Goal: Book appointment/travel/reservation

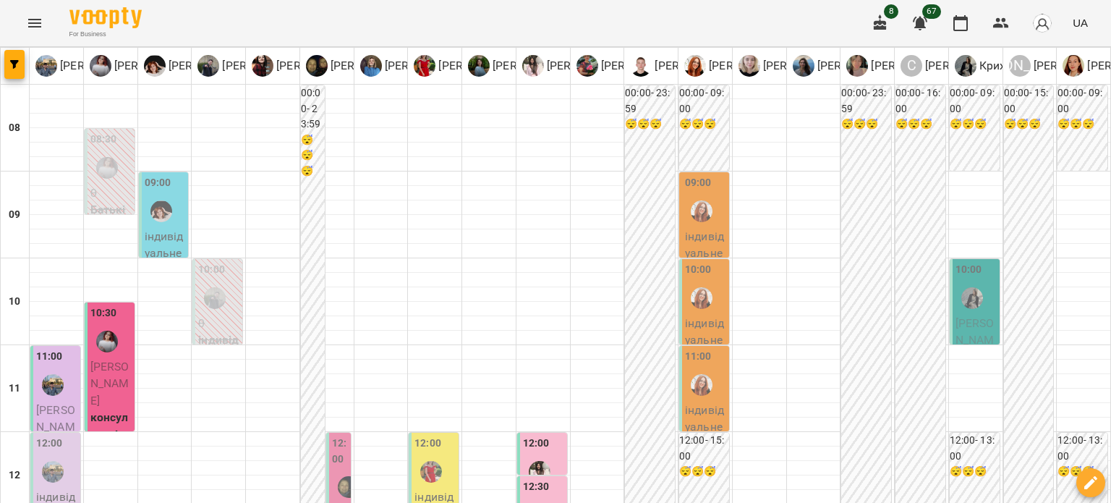
scroll to position [458, 0]
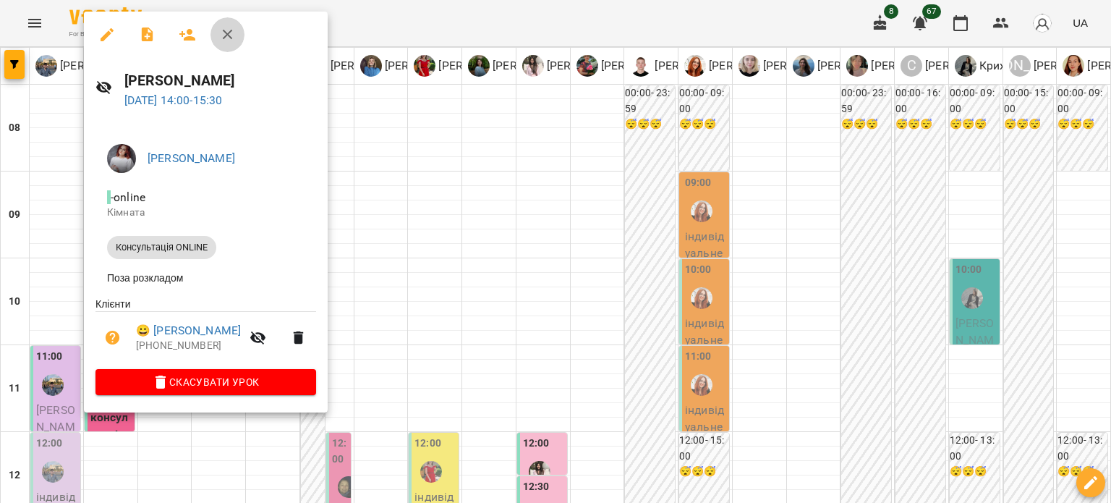
click at [227, 33] on icon "button" at bounding box center [227, 34] width 17 height 17
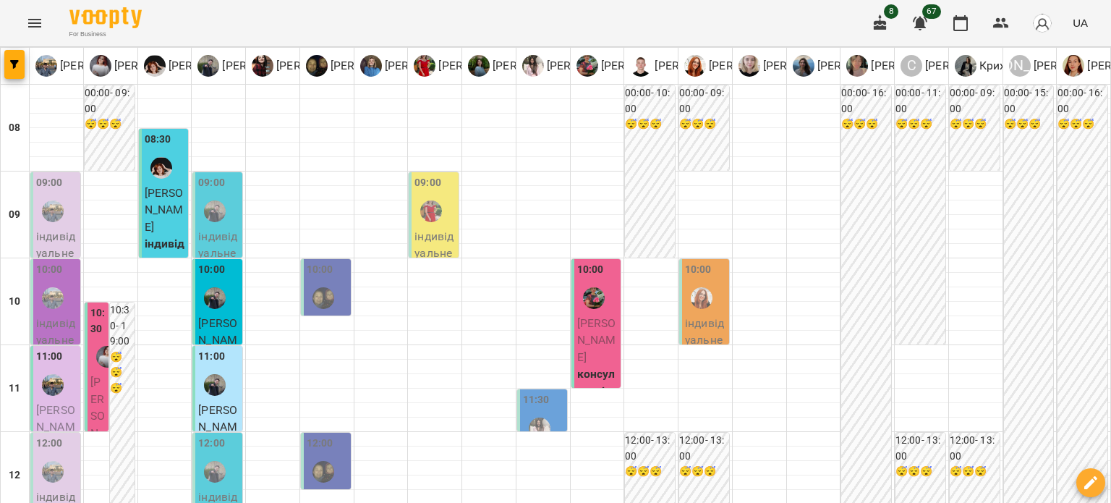
scroll to position [217, 0]
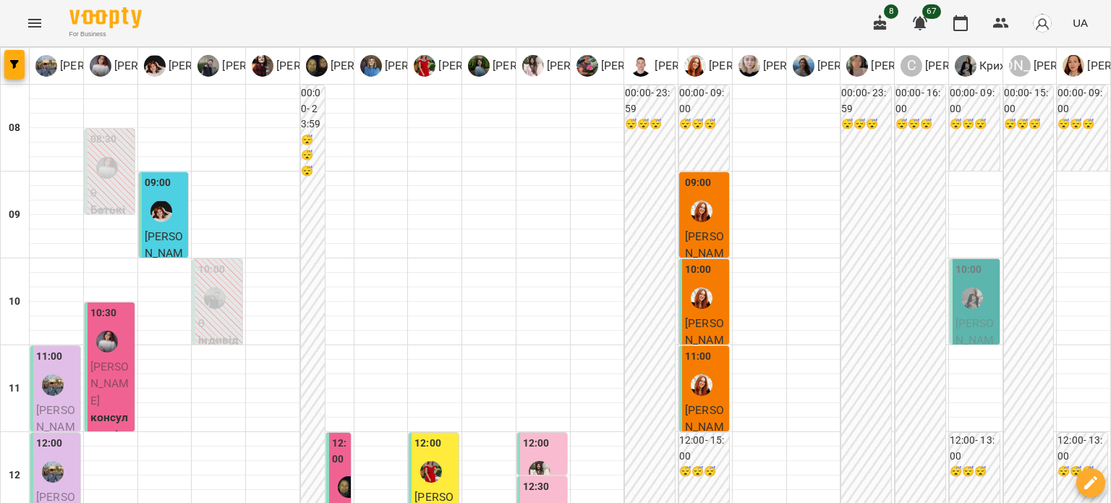
click at [558, 435] on div "12:00" at bounding box center [543, 461] width 41 height 53
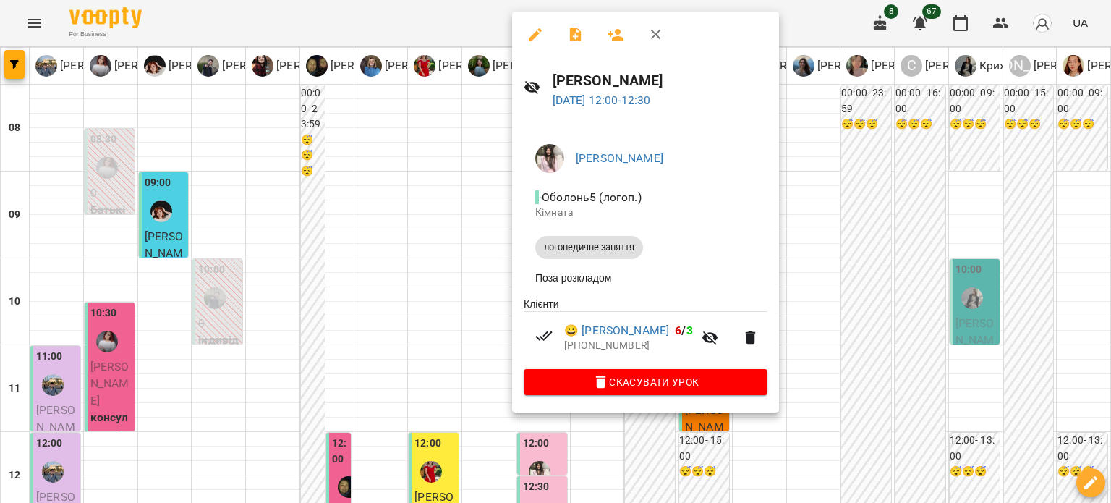
click at [660, 31] on icon "button" at bounding box center [655, 34] width 17 height 17
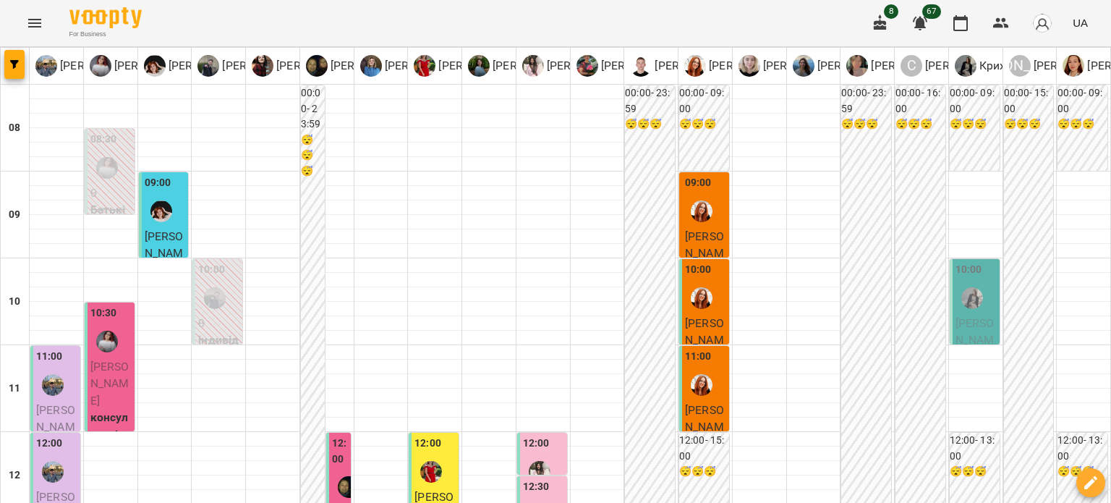
click at [550, 479] on div "12:30" at bounding box center [543, 505] width 41 height 53
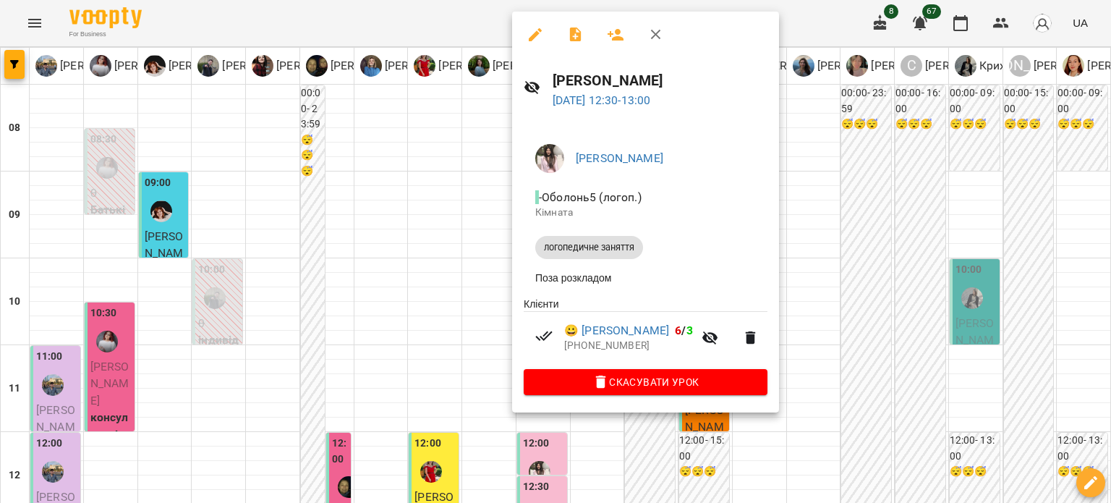
click at [660, 36] on icon "button" at bounding box center [655, 34] width 17 height 17
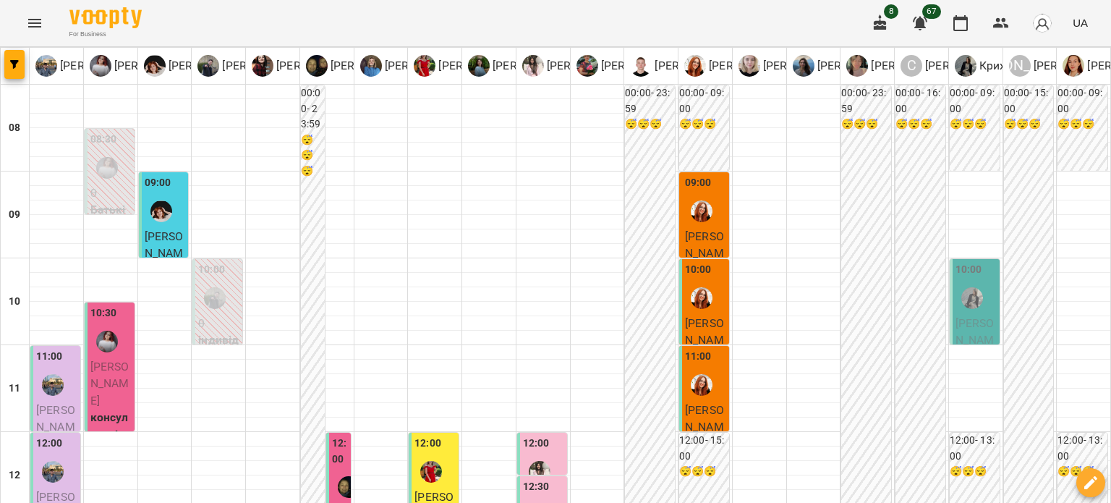
scroll to position [289, 0]
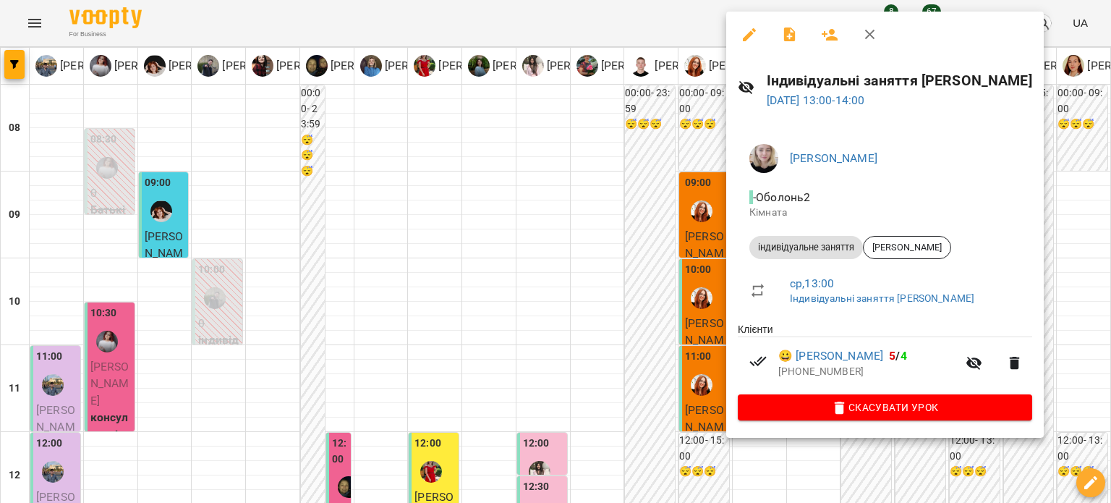
click at [866, 35] on icon "button" at bounding box center [869, 34] width 17 height 17
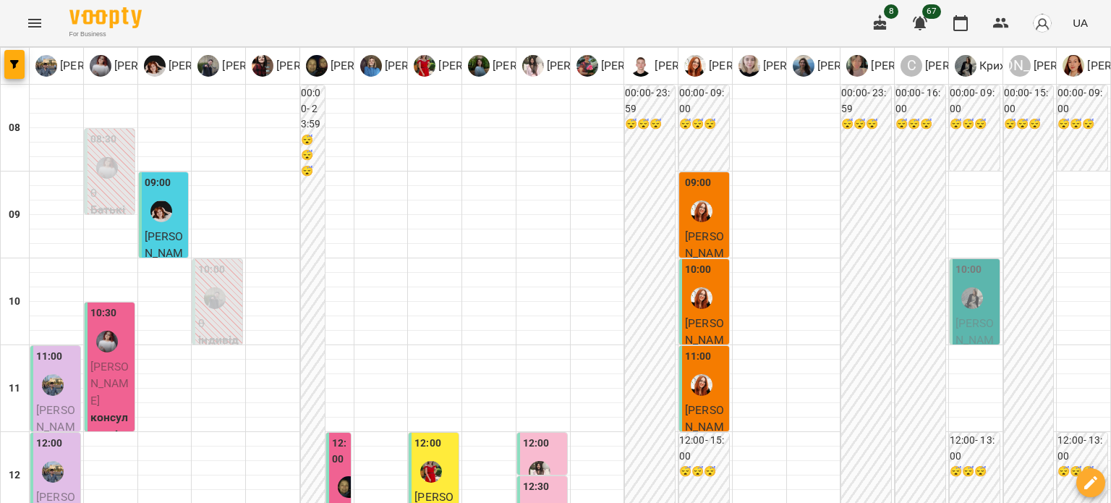
scroll to position [0, 0]
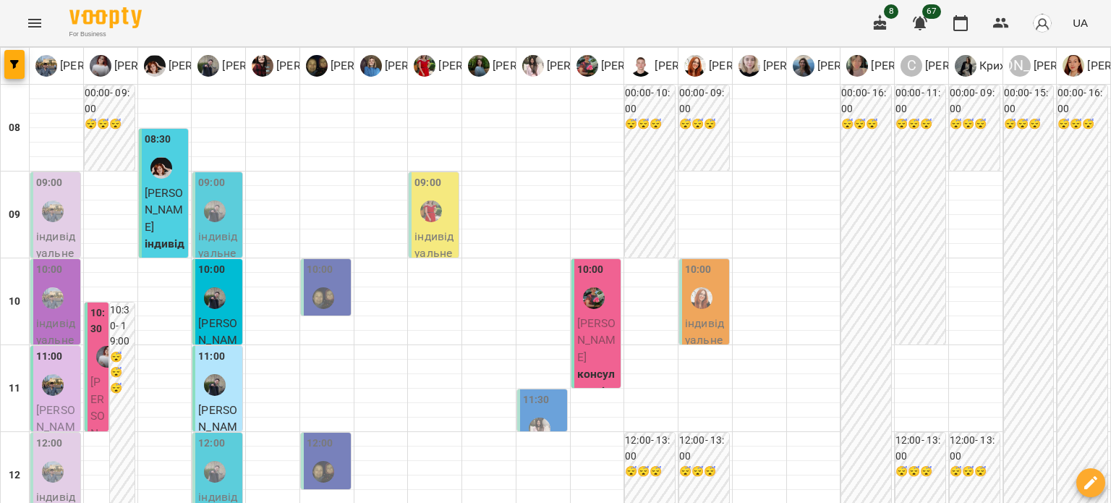
click at [226, 242] on p "індивідуальне заняття - [PERSON_NAME]" at bounding box center [218, 279] width 41 height 102
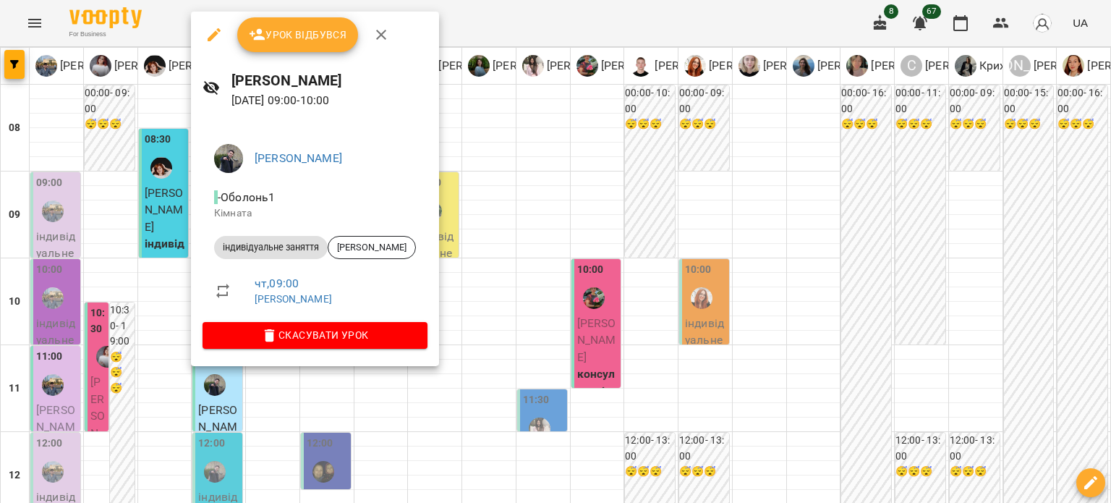
click at [379, 33] on icon "button" at bounding box center [380, 34] width 17 height 17
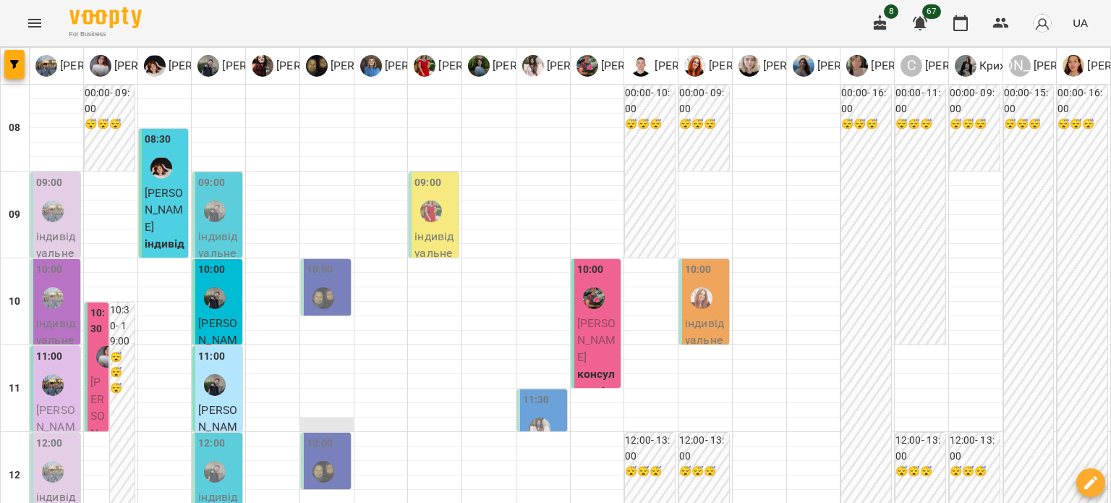
scroll to position [217, 0]
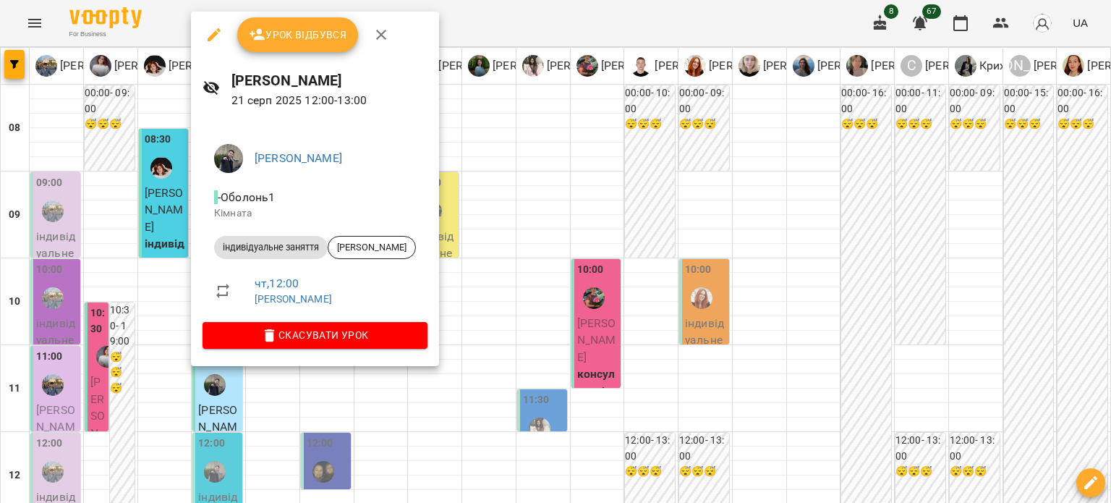
click at [375, 37] on icon "button" at bounding box center [380, 34] width 17 height 17
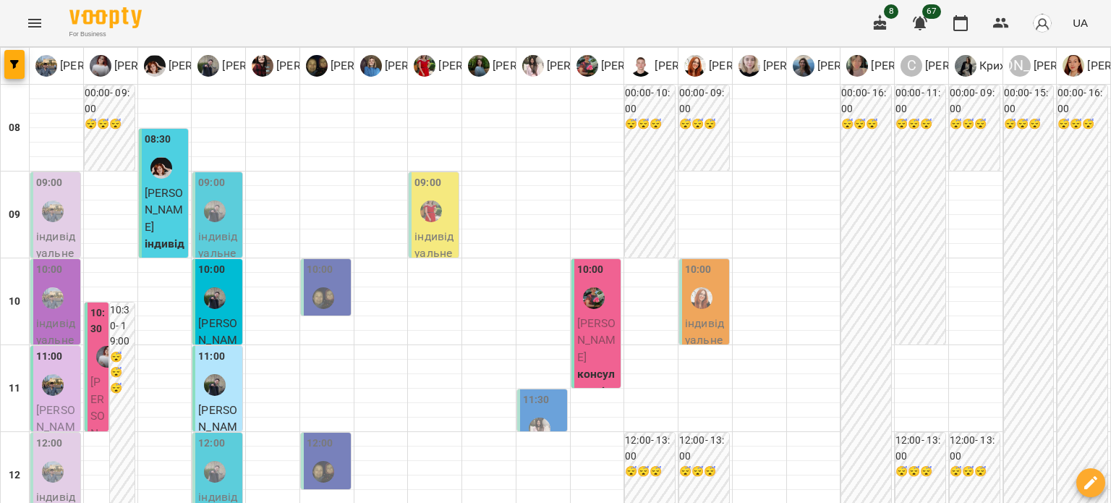
scroll to position [0, 0]
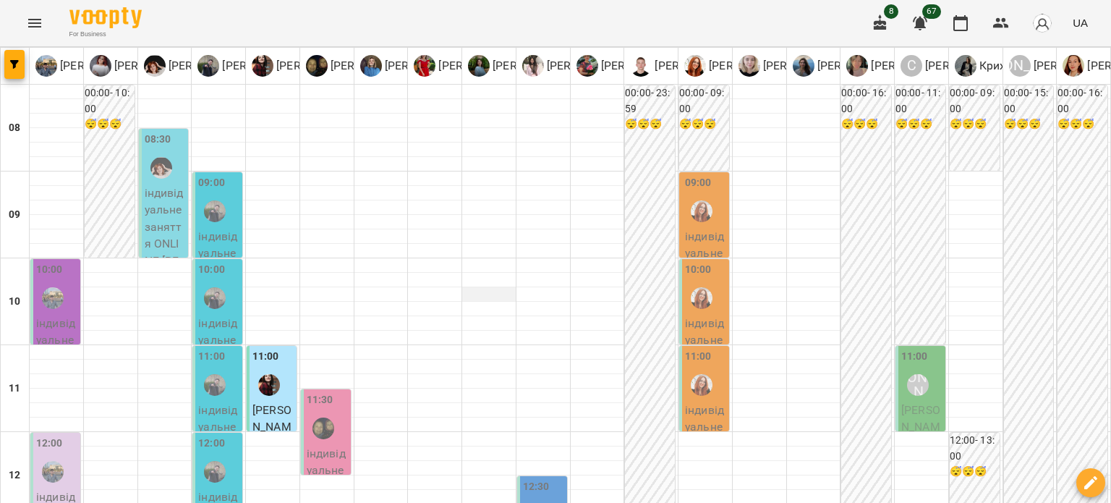
scroll to position [145, 0]
